Goal: Find specific page/section: Find specific page/section

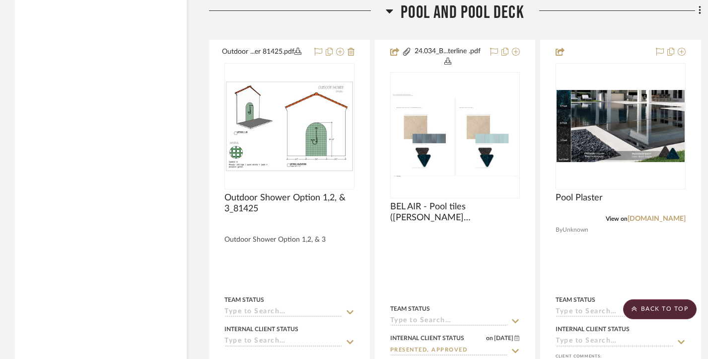
scroll to position [4867, 0]
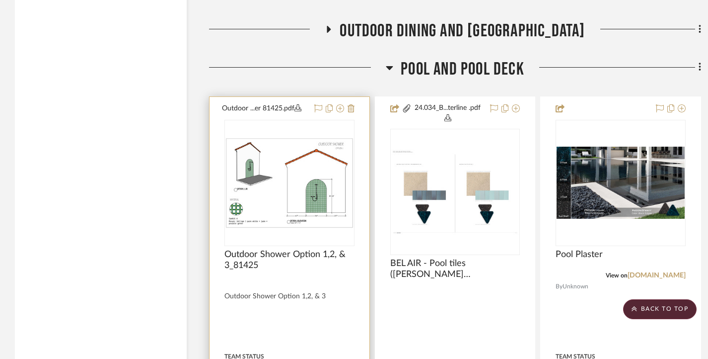
click at [311, 172] on img "0" at bounding box center [289, 183] width 128 height 90
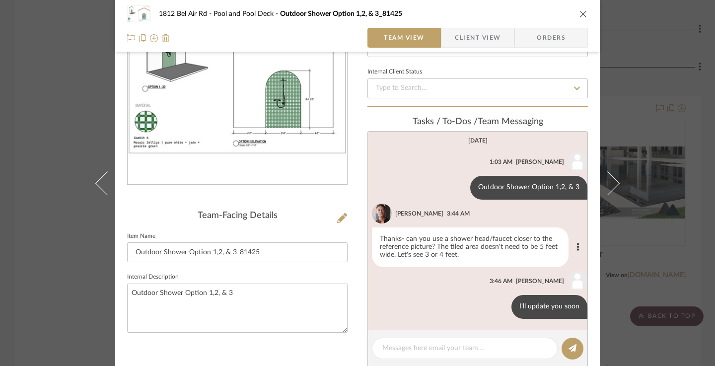
scroll to position [3, 0]
click at [15, 122] on div "1812 Bel Air Rd Pool and Pool Deck Outdoor Shower Option 1,2, & 3_81425 Team Vi…" at bounding box center [357, 183] width 715 height 366
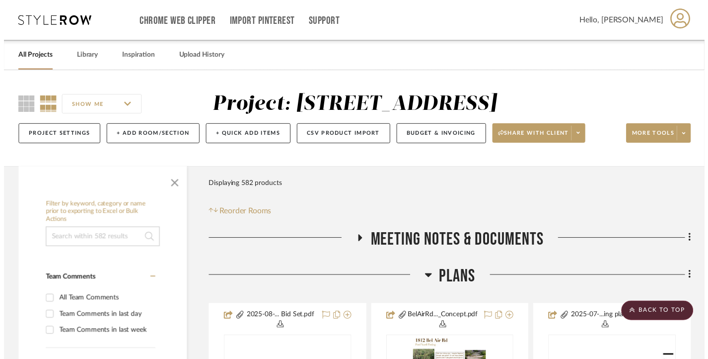
scroll to position [4867, 0]
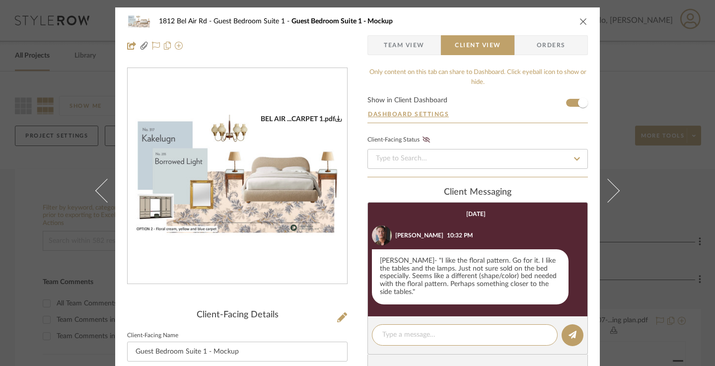
click at [12, 183] on div "1812 Bel Air Rd Guest Bedroom Suite 1 Guest Bedroom Suite 1 - Mockup Team View …" at bounding box center [357, 183] width 715 height 366
